Goal: Complete application form

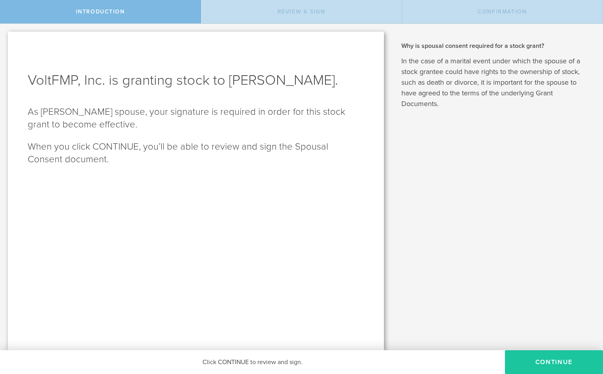
click at [538, 362] on button "CONTINUE" at bounding box center [554, 362] width 98 height 24
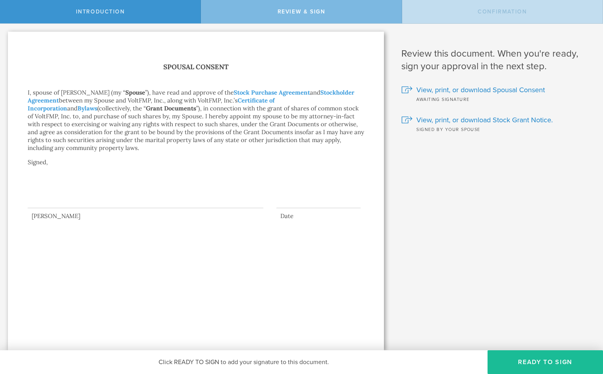
click at [30, 200] on div at bounding box center [146, 192] width 236 height 32
click at [75, 205] on div at bounding box center [146, 192] width 236 height 32
click at [513, 360] on button "Ready to Sign" at bounding box center [544, 362] width 115 height 24
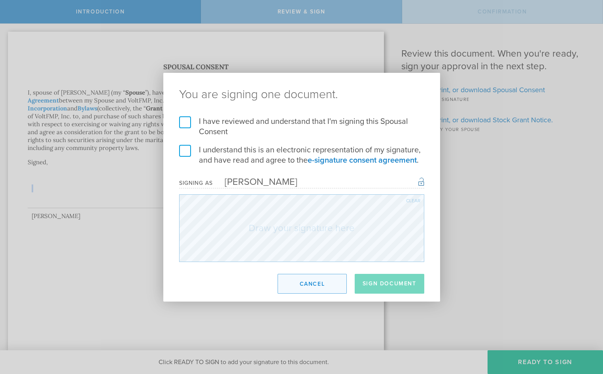
click at [317, 284] on button "Cancel" at bounding box center [312, 284] width 69 height 20
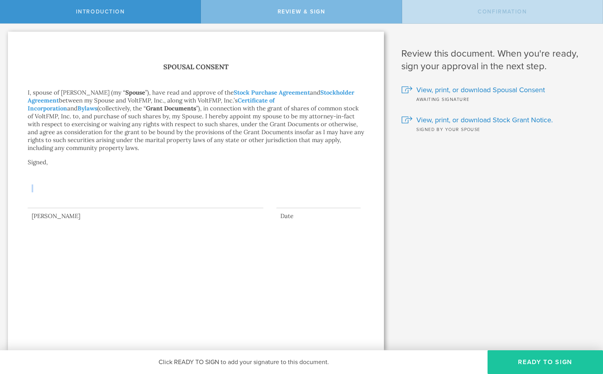
click at [519, 359] on button "Ready to Sign" at bounding box center [544, 362] width 115 height 24
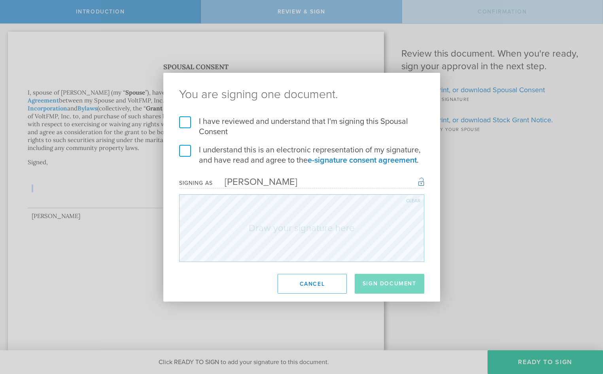
click at [188, 120] on label "I have reviewed and understand that I'm signing this Spousal Consent" at bounding box center [301, 126] width 245 height 21
click at [0, 0] on input "I have reviewed and understand that I'm signing this Spousal Consent" at bounding box center [0, 0] width 0 height 0
click at [183, 149] on label "I understand this is an electronic representation of my signature, and have rea…" at bounding box center [301, 155] width 245 height 21
click at [0, 0] on input "I understand this is an electronic representation of my signature, and have rea…" at bounding box center [0, 0] width 0 height 0
click at [410, 198] on div "Clear" at bounding box center [413, 200] width 14 height 5
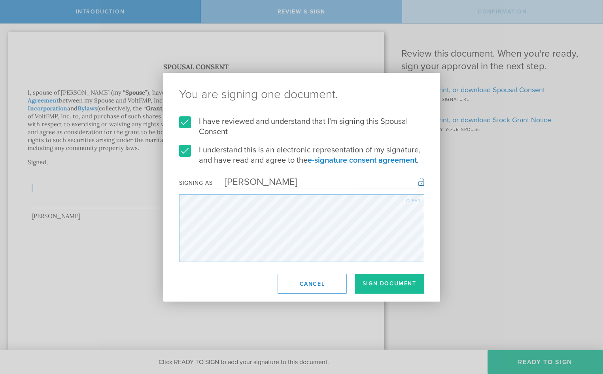
click at [199, 265] on div "You are signing one document. I have reviewed and understand that I'm signing t…" at bounding box center [301, 187] width 277 height 228
click at [412, 200] on div "Clear" at bounding box center [413, 200] width 14 height 5
click at [335, 289] on button "Cancel" at bounding box center [312, 284] width 69 height 20
